Goal: Information Seeking & Learning: Learn about a topic

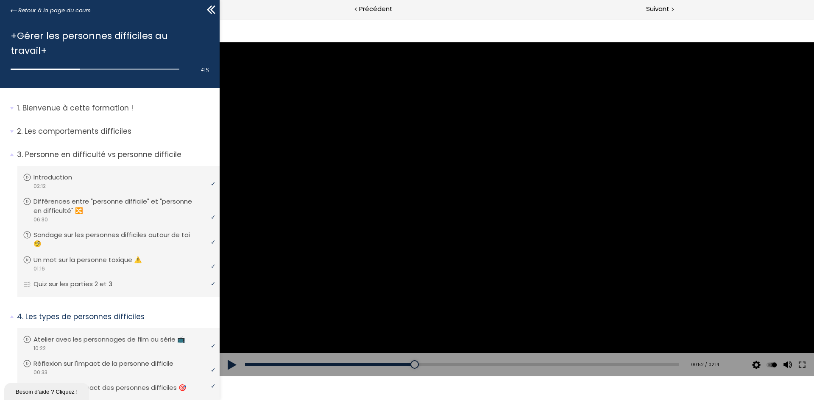
scroll to position [206, 0]
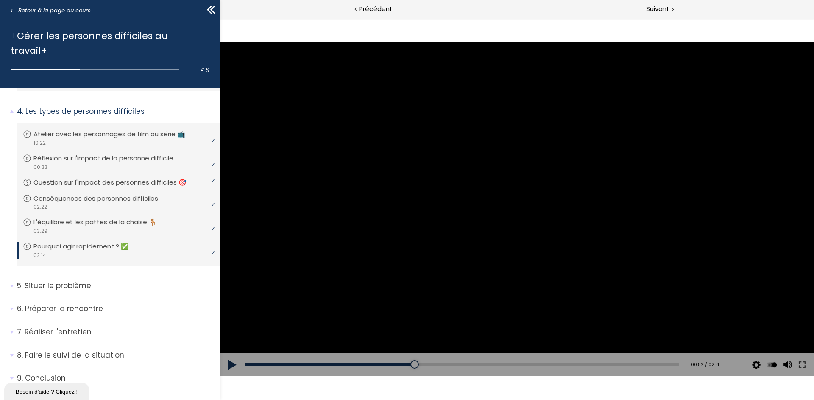
click at [307, 154] on div at bounding box center [517, 209] width 594 height 334
click at [787, 328] on div at bounding box center [787, 328] width 0 height 0
click at [786, 332] on div at bounding box center [786, 328] width 11 height 34
click at [785, 321] on div at bounding box center [786, 328] width 11 height 34
click at [526, 365] on div "01:27" at bounding box center [462, 365] width 434 height 3
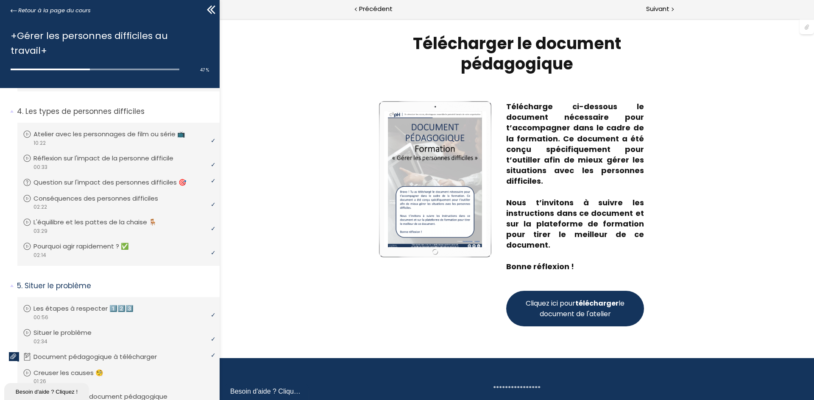
click at [573, 311] on span "Cliquez ici pour télécharger le document de l'atelier" at bounding box center [575, 308] width 102 height 21
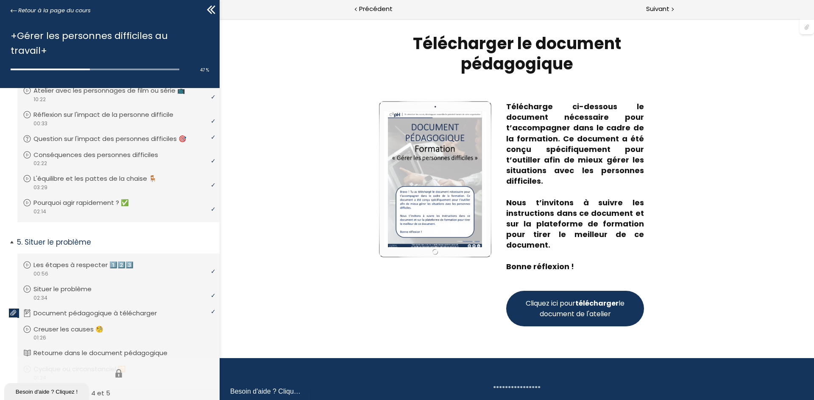
scroll to position [290, 0]
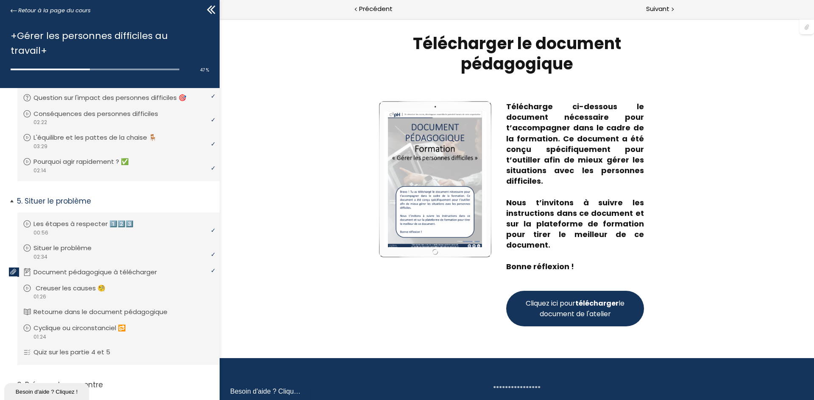
click at [114, 293] on div "video 01:26" at bounding box center [117, 297] width 189 height 8
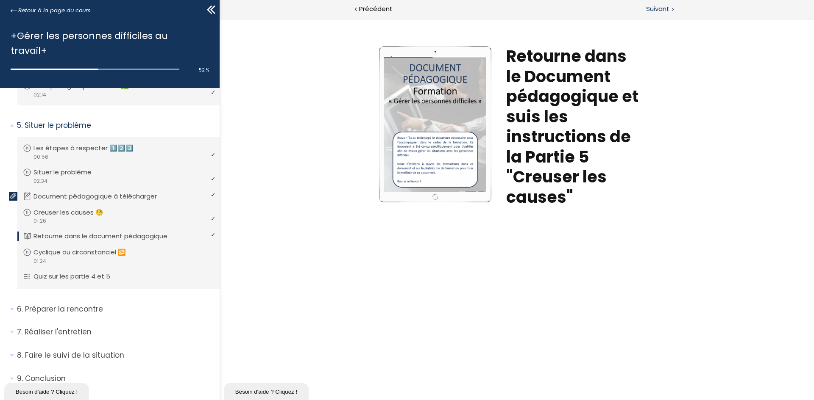
drag, startPoint x: 676, startPoint y: 11, endPoint x: 367, endPoint y: 60, distance: 312.3
click at [676, 11] on div "Suivant" at bounding box center [665, 9] width 297 height 19
click at [666, 8] on span "Suivant" at bounding box center [657, 9] width 23 height 11
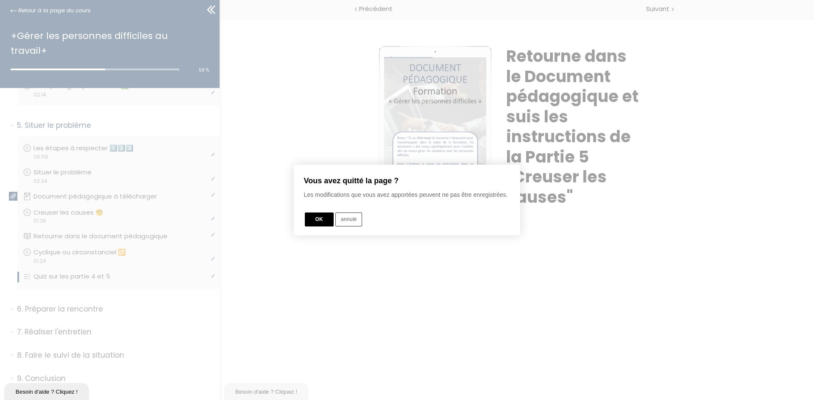
click at [328, 222] on button "OK" at bounding box center [319, 220] width 29 height 14
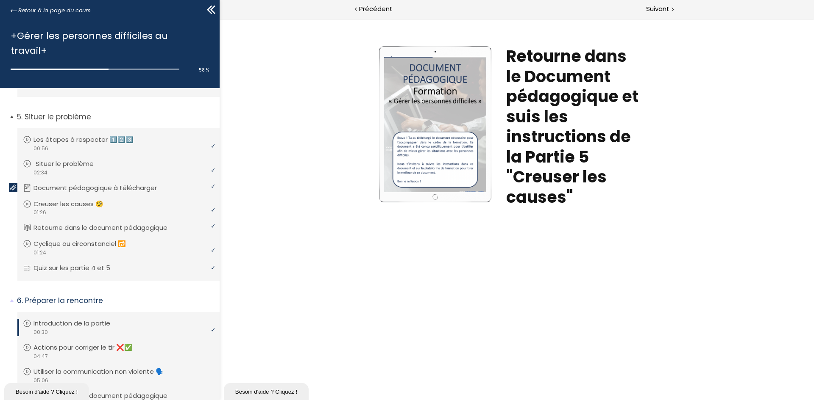
scroll to position [258, 0]
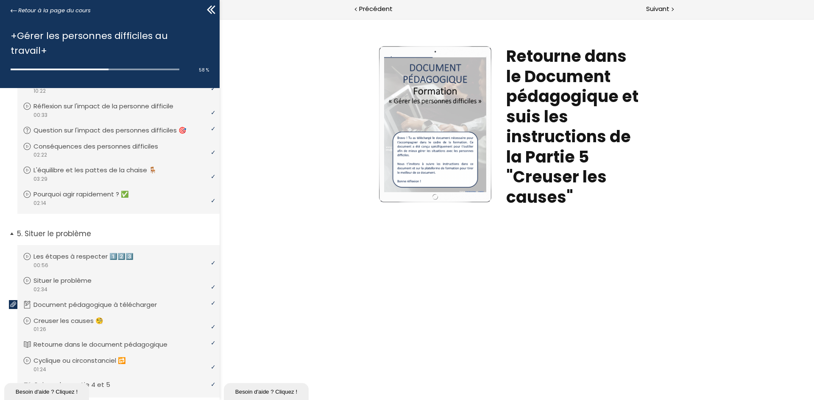
click at [15, 229] on span "5. Situer le problème" at bounding box center [115, 237] width 209 height 17
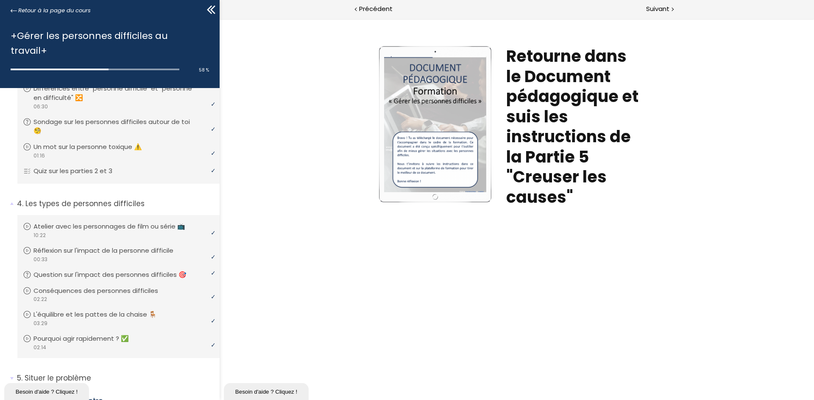
scroll to position [88, 0]
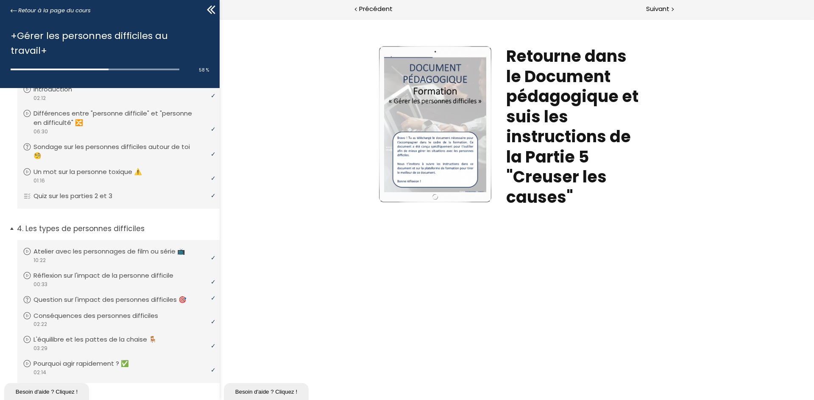
click at [11, 224] on span "4. Les types de personnes difficiles" at bounding box center [115, 232] width 209 height 17
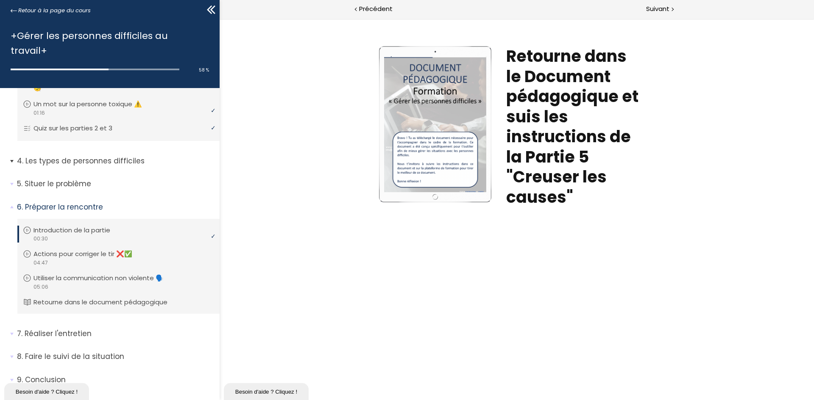
scroll to position [157, 0]
click at [12, 328] on span "7. Réaliser l'entretien" at bounding box center [115, 336] width 209 height 17
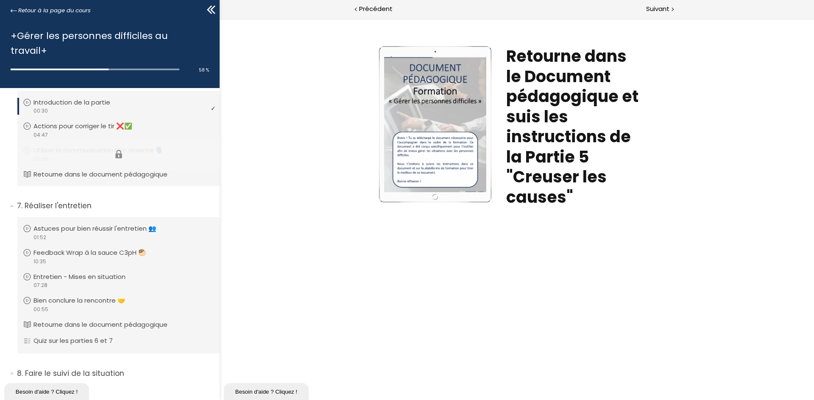
scroll to position [284, 0]
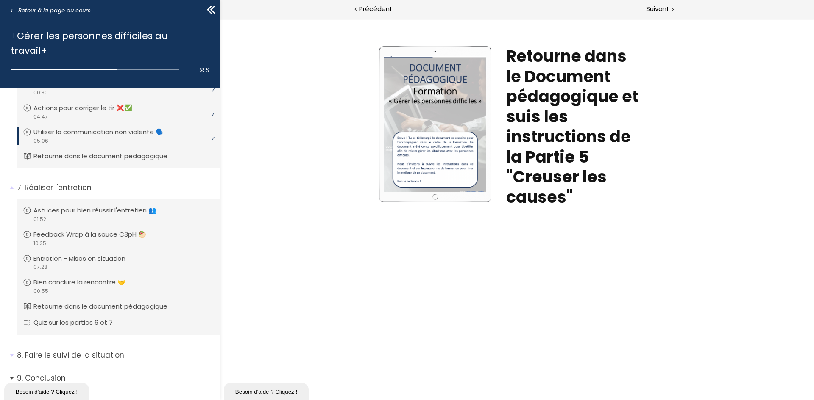
click at [13, 373] on span "9. Conclusion" at bounding box center [115, 381] width 209 height 17
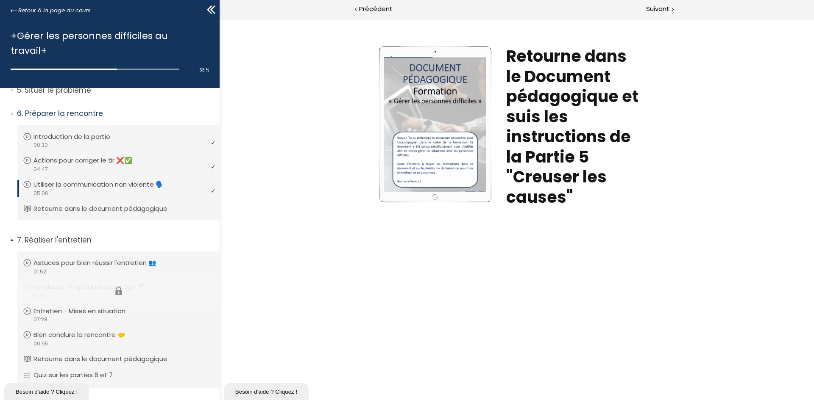
scroll to position [245, 0]
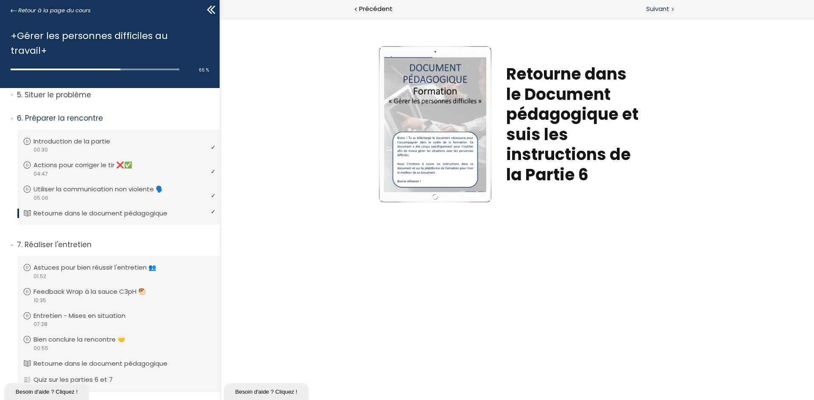
click at [666, 7] on span "Suivant" at bounding box center [657, 9] width 23 height 11
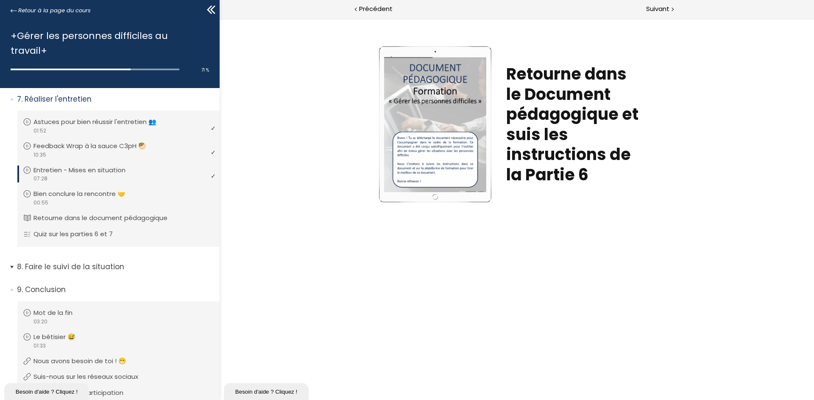
scroll to position [372, 0]
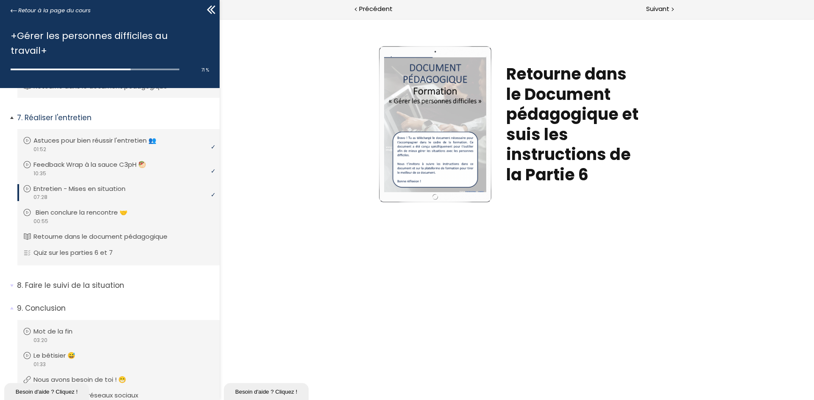
click at [106, 208] on p "Bien conclure la rencontre 🤝" at bounding box center [88, 212] width 105 height 9
click at [662, 10] on span "Suivant" at bounding box center [657, 9] width 23 height 11
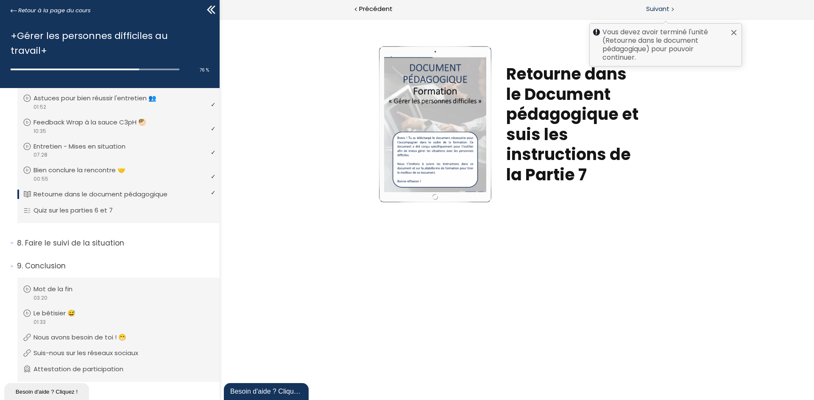
scroll to position [414, 0]
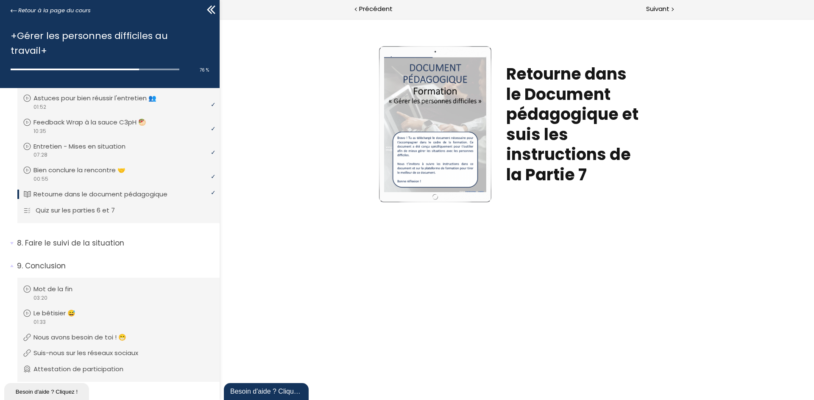
click at [108, 206] on p "Quiz sur les parties 6 et 7" at bounding box center [82, 210] width 92 height 9
click at [657, 8] on span "Suivant" at bounding box center [657, 9] width 23 height 11
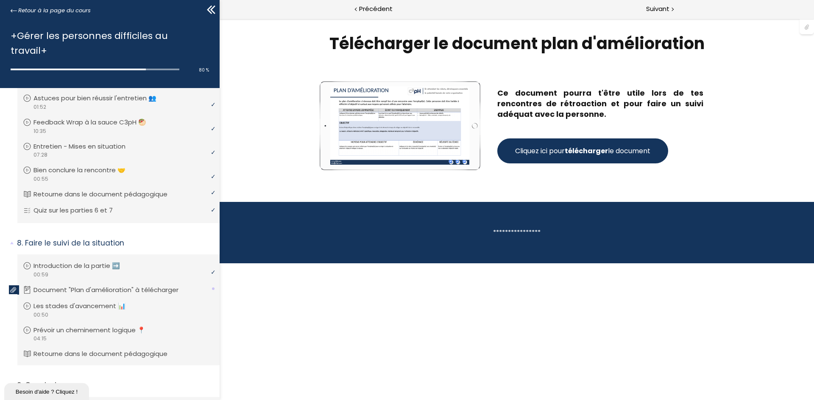
click at [592, 158] on button "Cliquez ici pour télécharger le document" at bounding box center [582, 151] width 171 height 25
drag, startPoint x: 114, startPoint y: 294, endPoint x: 161, endPoint y: 278, distance: 49.2
click at [114, 302] on p "Les stades d'avancement 📊" at bounding box center [85, 306] width 105 height 9
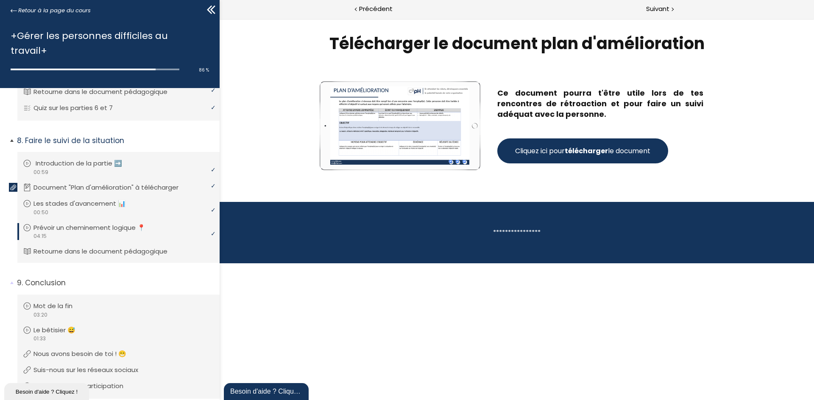
scroll to position [534, 0]
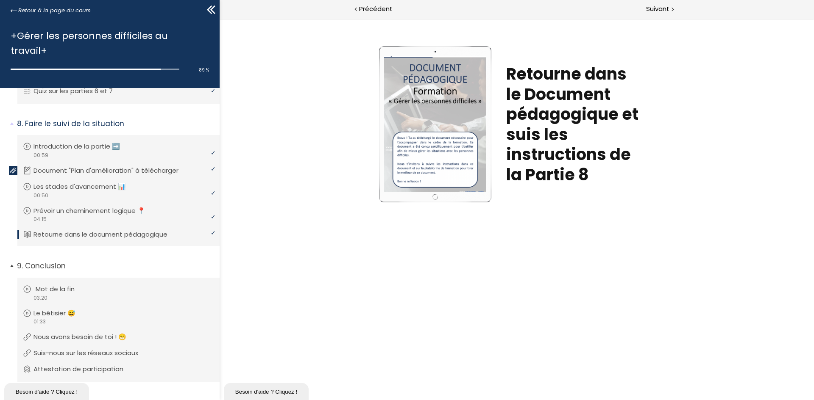
click at [81, 285] on p "Mot de la fin" at bounding box center [62, 289] width 52 height 9
